Goal: Check status: Check status

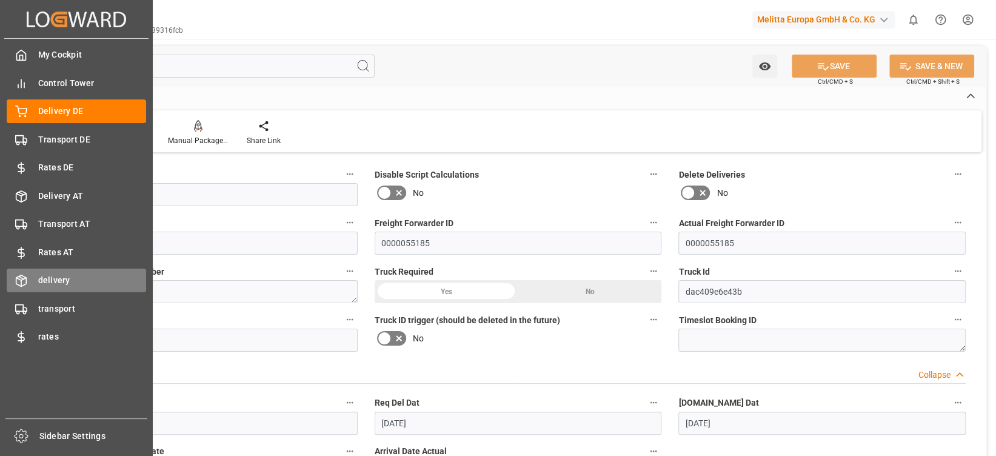
scroll to position [1071, 0]
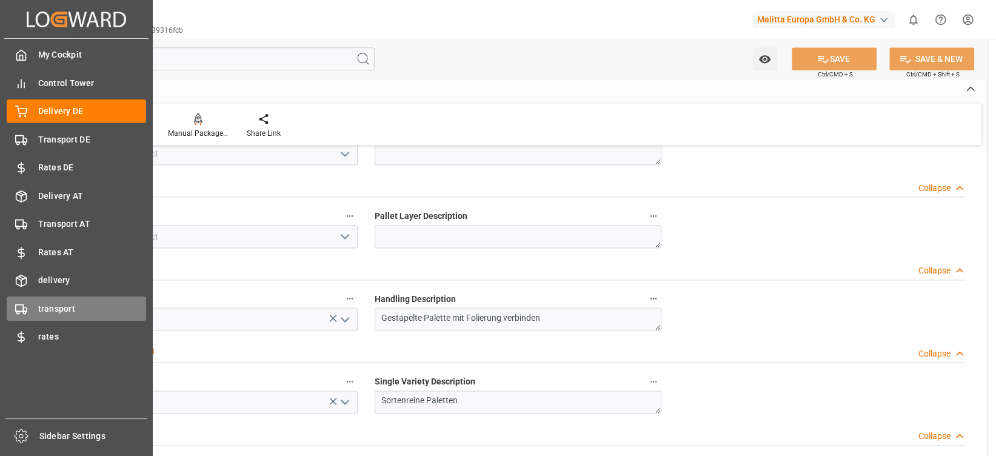
click at [93, 301] on div "transport transport" at bounding box center [76, 308] width 139 height 24
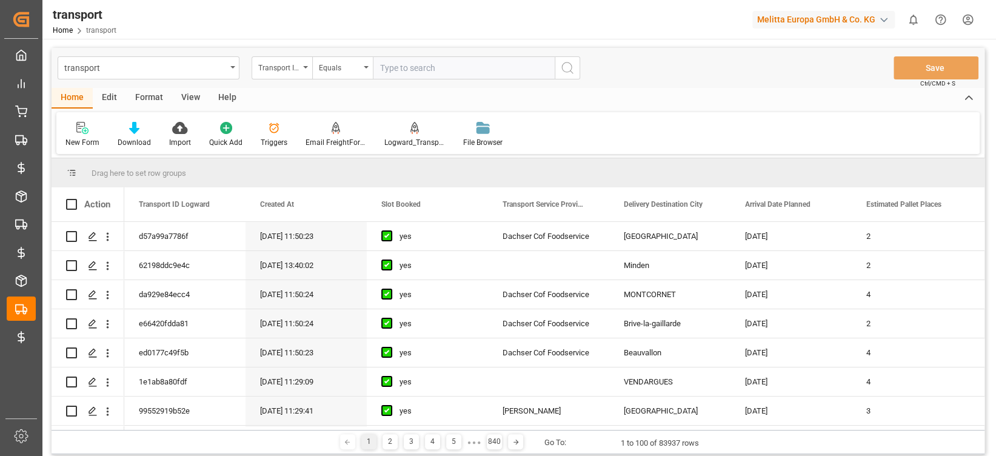
click at [439, 75] on input "text" at bounding box center [464, 67] width 182 height 23
click at [281, 73] on div "Transport ID Logward" at bounding box center [281, 67] width 61 height 23
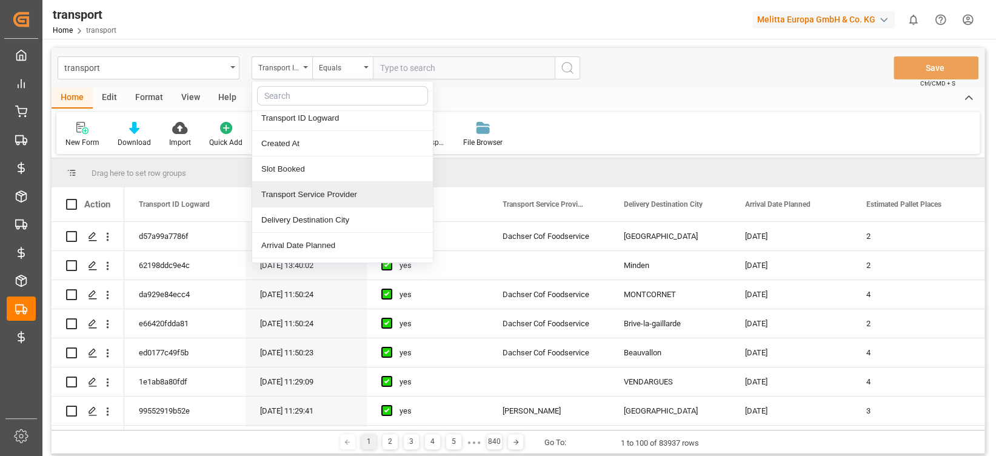
scroll to position [6, 0]
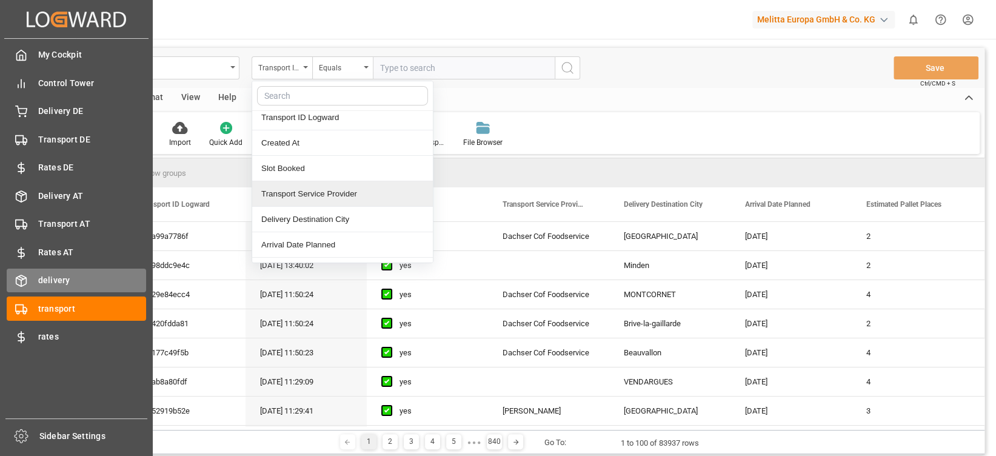
click at [25, 281] on icon at bounding box center [21, 280] width 12 height 12
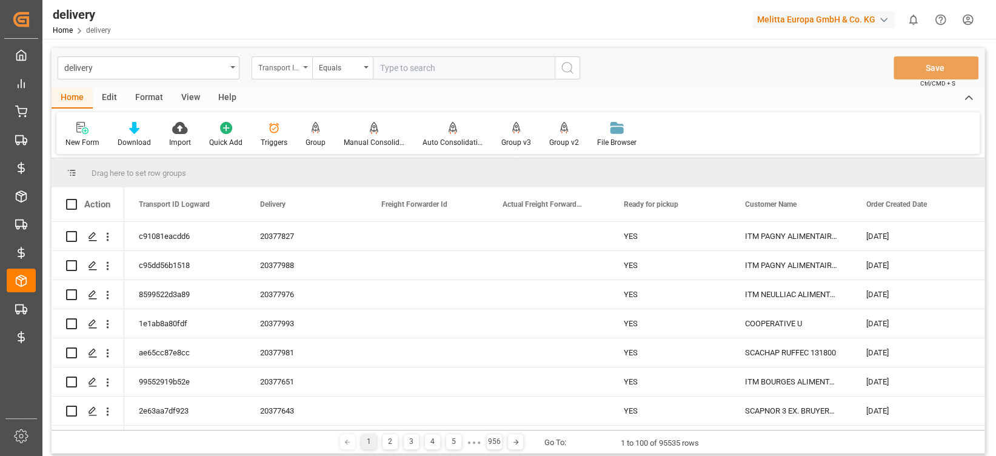
click at [296, 56] on div "Transport ID Logward" at bounding box center [281, 67] width 61 height 23
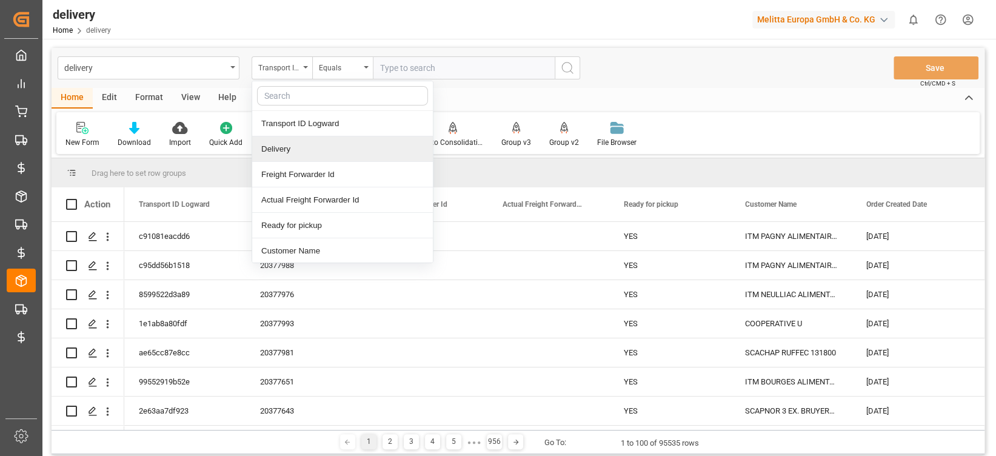
click at [315, 150] on div "Delivery" at bounding box center [342, 148] width 181 height 25
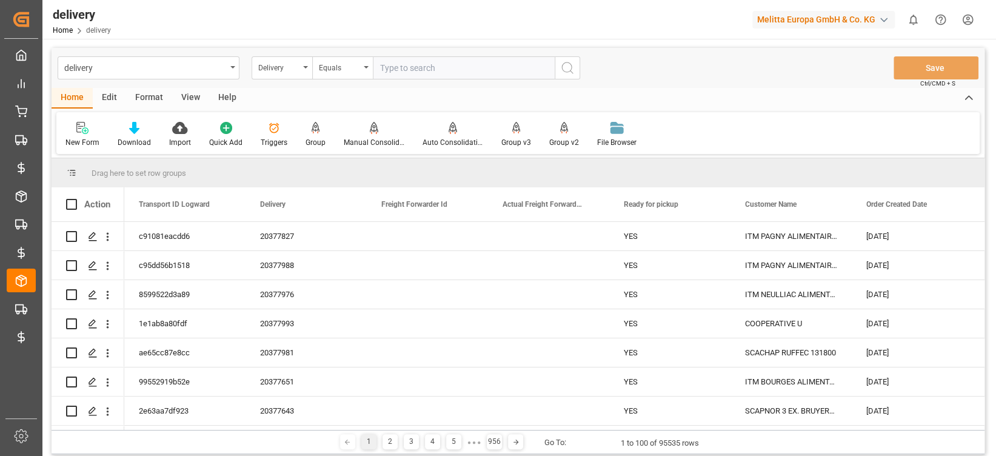
click at [404, 71] on input "text" at bounding box center [464, 67] width 182 height 23
paste input "80003099"
type input "80003099"
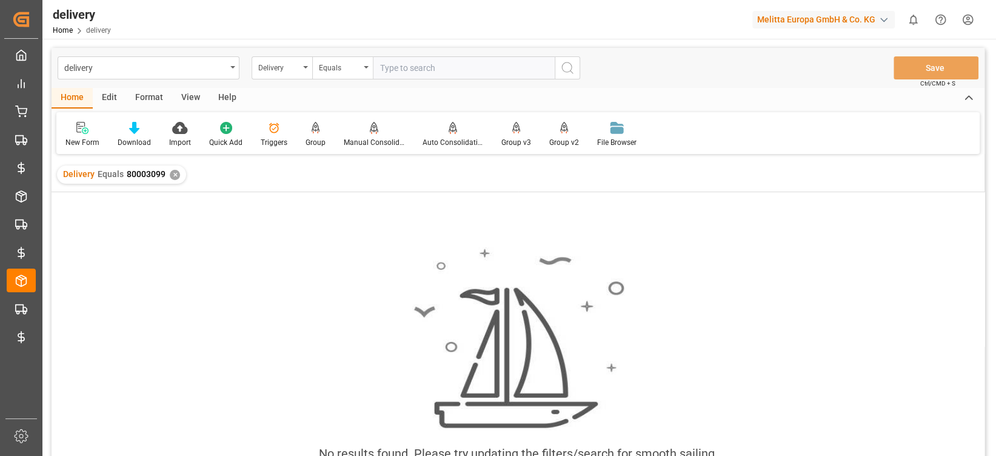
click at [171, 178] on div "✕" at bounding box center [175, 175] width 10 height 10
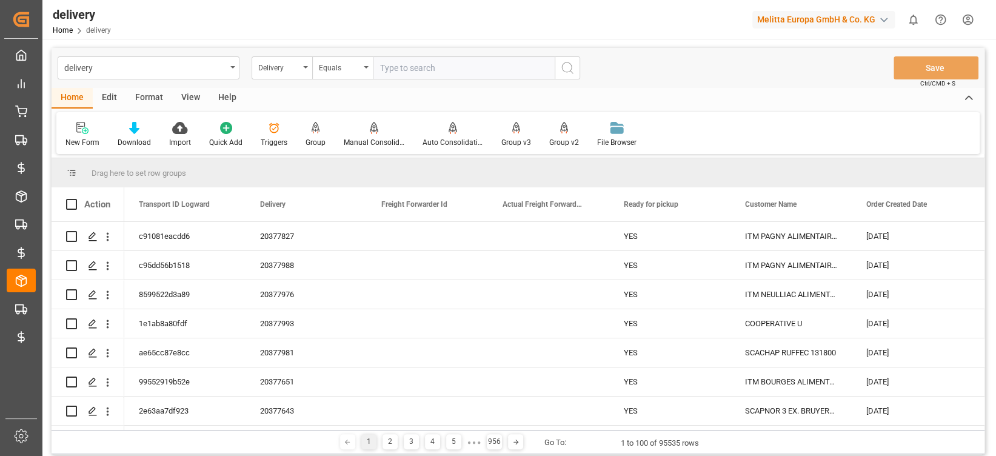
drag, startPoint x: 425, startPoint y: 48, endPoint x: 422, endPoint y: 64, distance: 15.6
click at [422, 64] on div "delivery Delivery Equals Save Ctrl/CMD + S" at bounding box center [518, 68] width 933 height 40
click at [422, 64] on input "text" at bounding box center [464, 67] width 182 height 23
paste input "80003099"
type input "80003099"
